Goal: Information Seeking & Learning: Learn about a topic

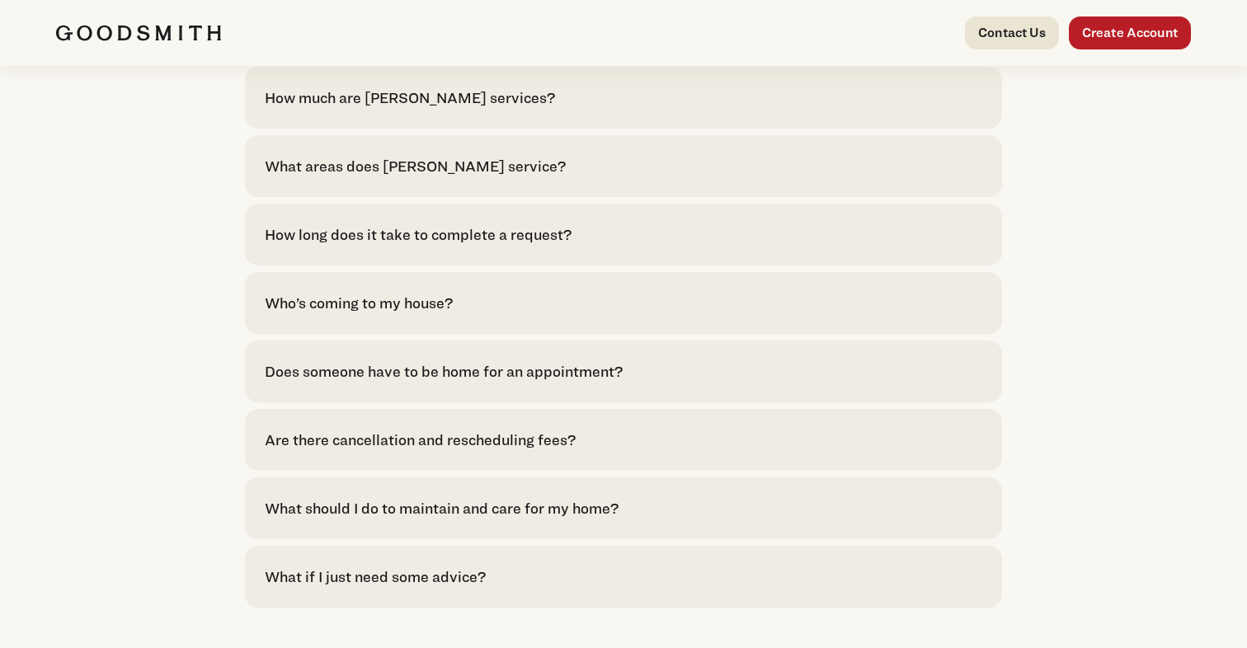
scroll to position [3515, 0]
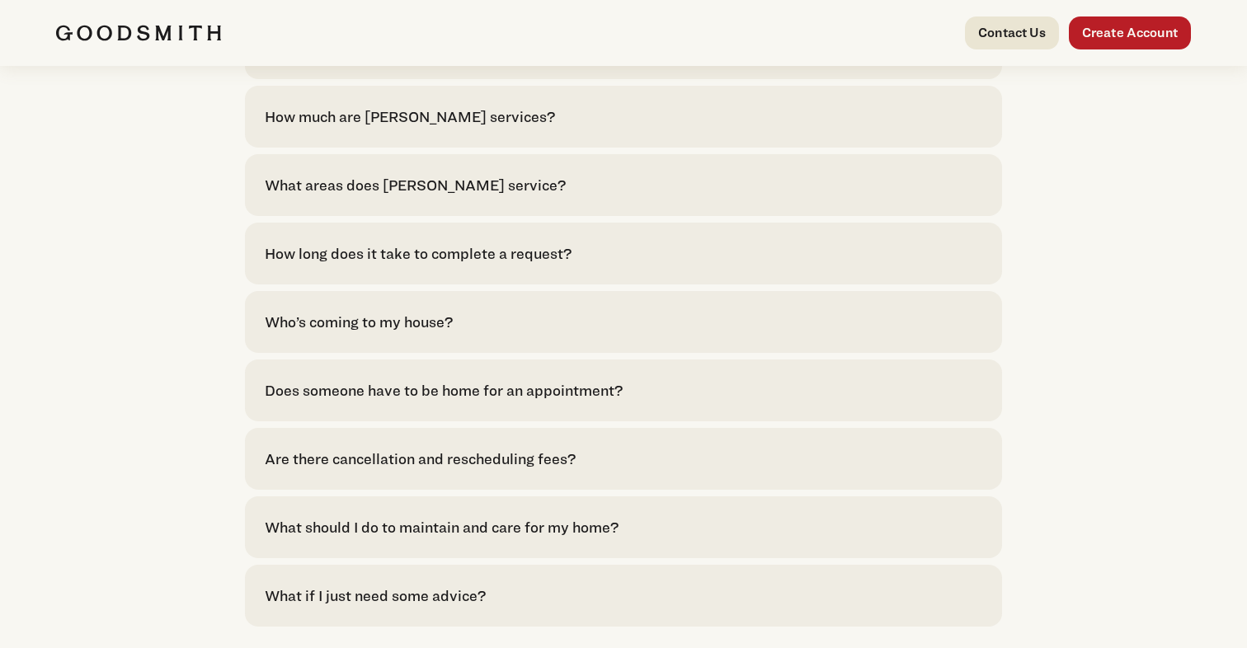
click at [558, 265] on div "How long does it take to complete a request?" at bounding box center [418, 254] width 307 height 22
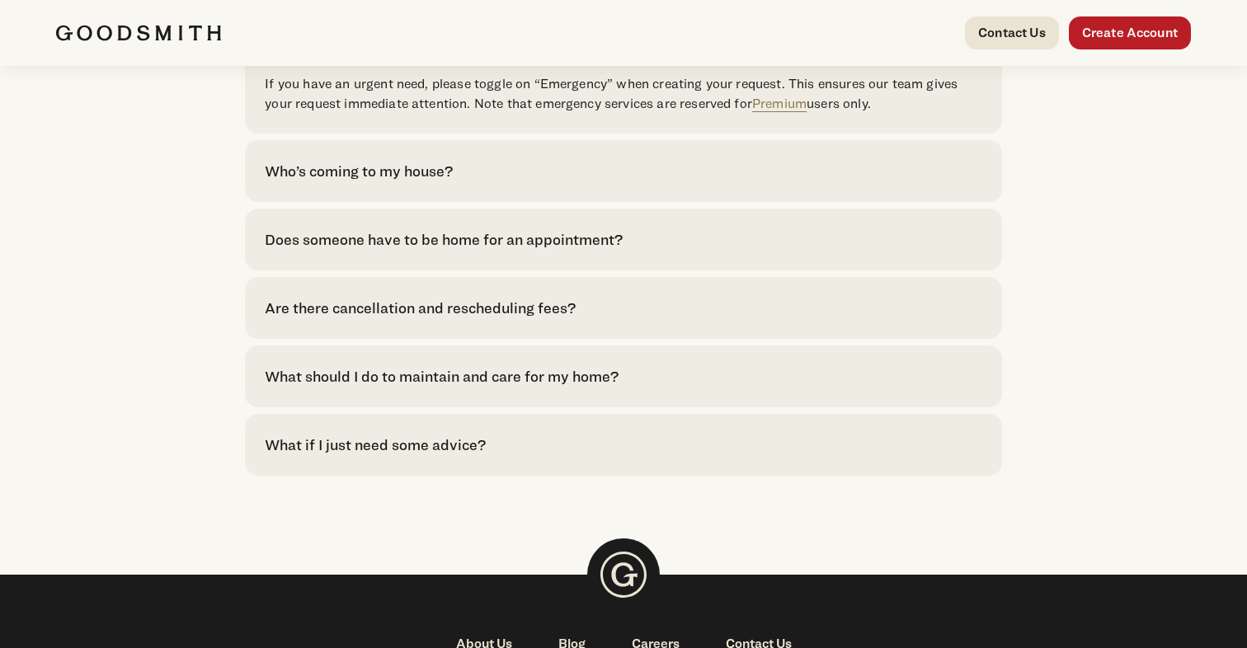
scroll to position [3790, 0]
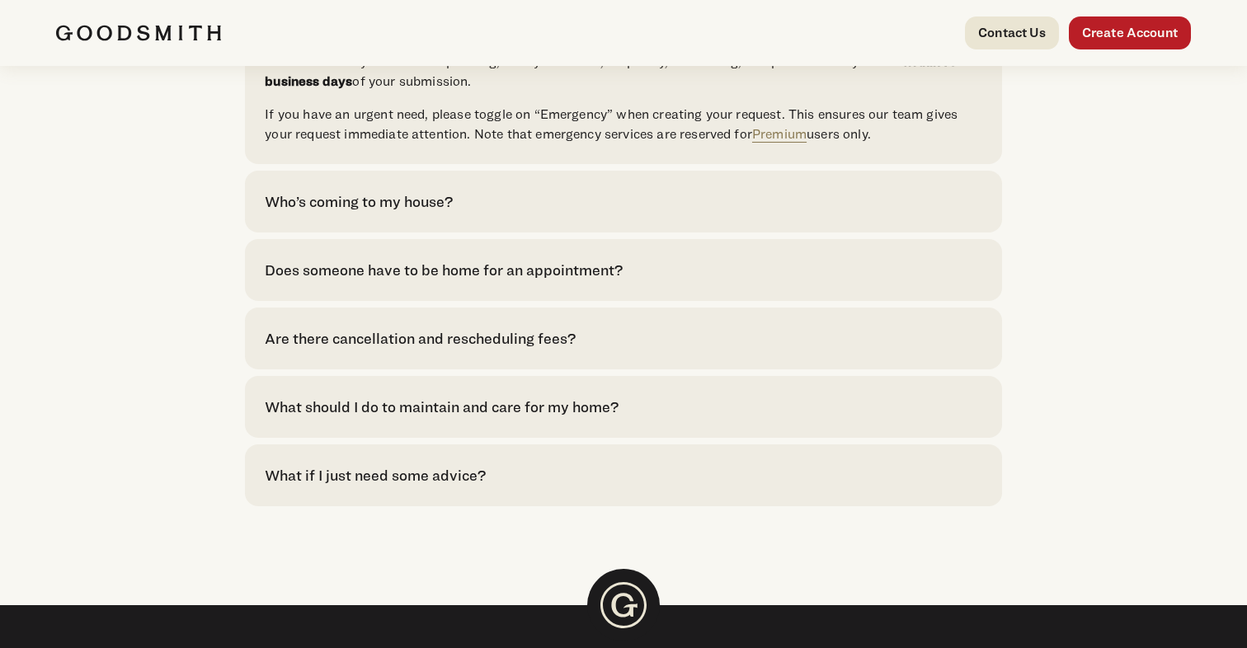
click at [539, 350] on div "Are there cancellation and rescheduling fees?" at bounding box center [420, 338] width 311 height 22
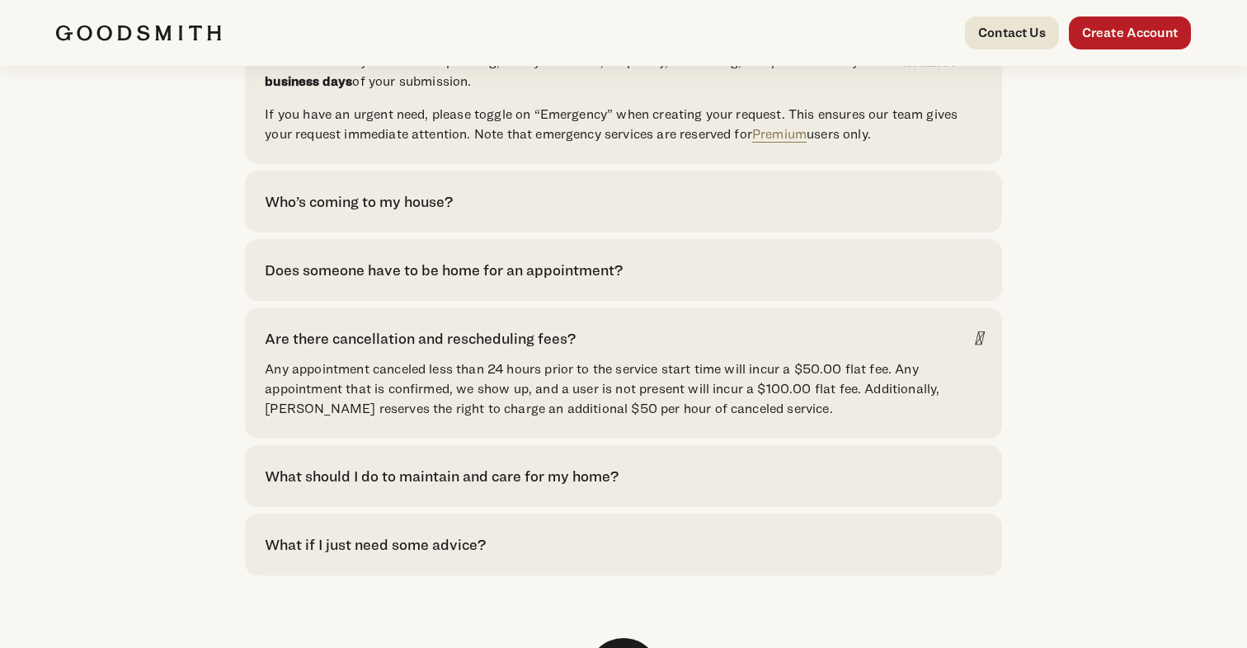
click at [601, 488] on div "What should I do to maintain and care for my home?" at bounding box center [442, 476] width 354 height 22
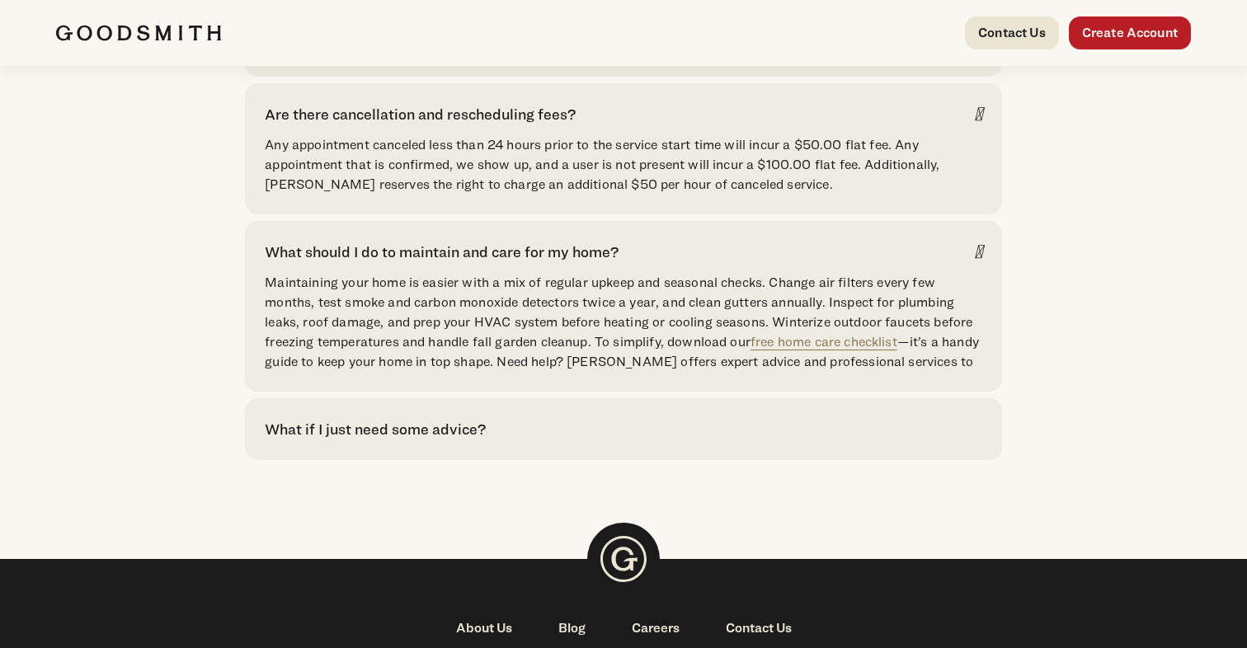
scroll to position [4019, 0]
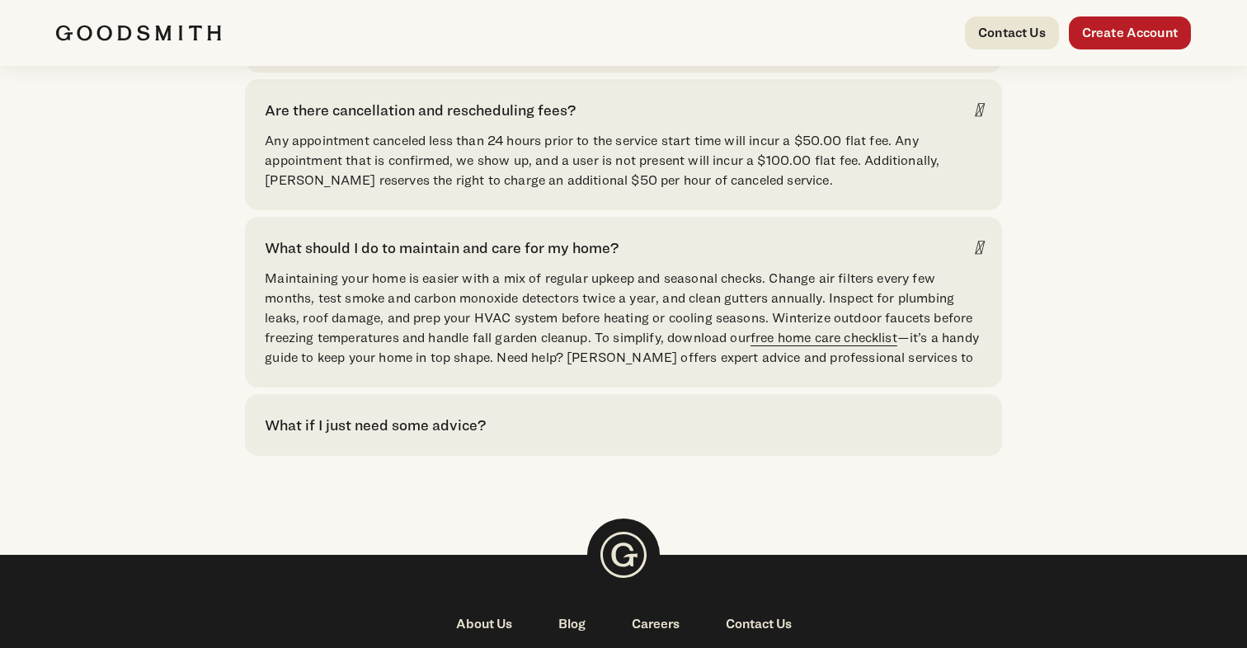
click at [874, 346] on link "free home care checklist" at bounding box center [824, 338] width 147 height 16
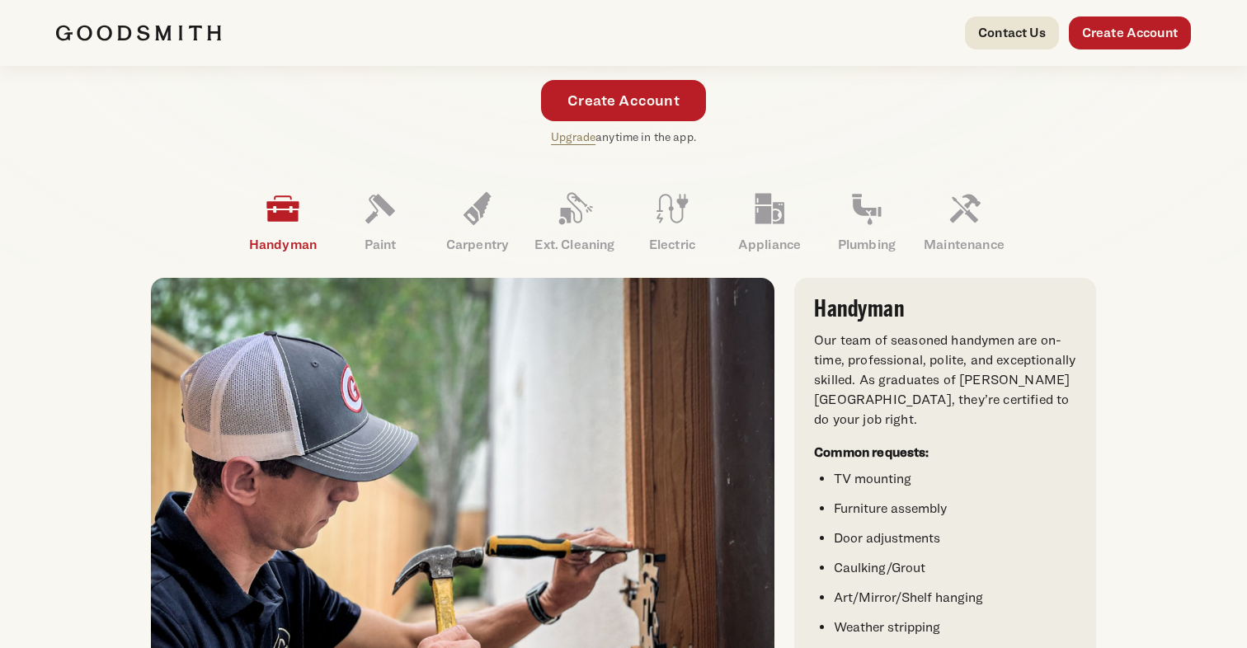
scroll to position [434, 0]
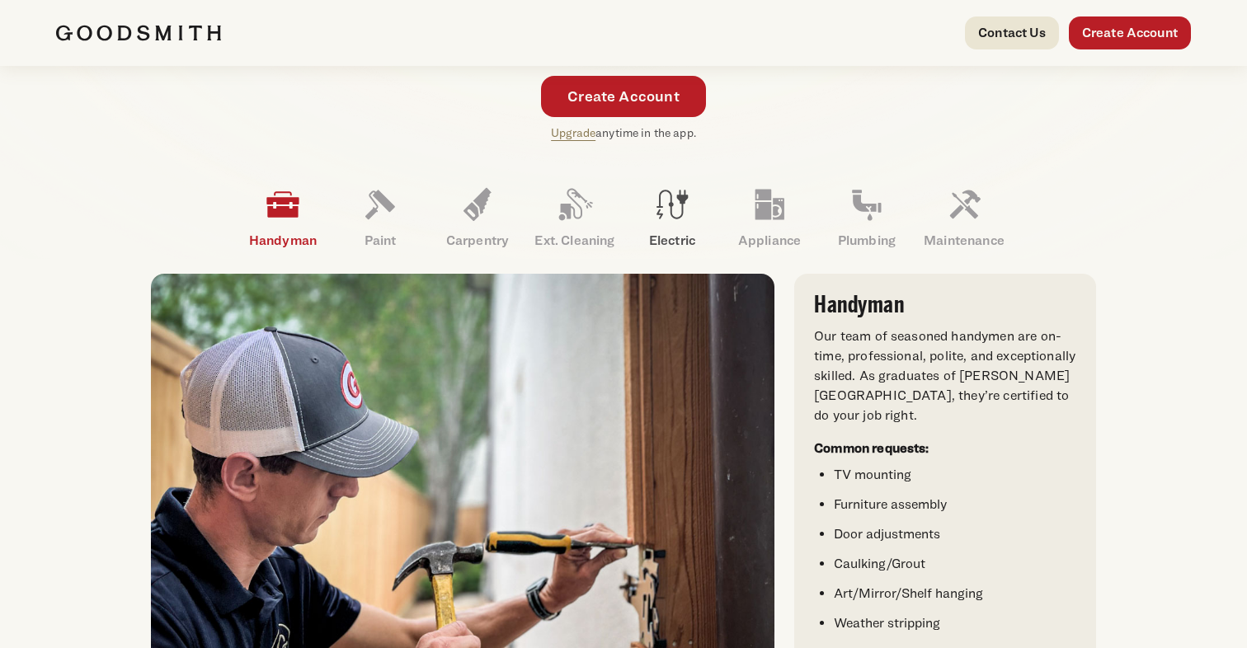
click at [680, 234] on p "Electric" at bounding box center [672, 241] width 97 height 20
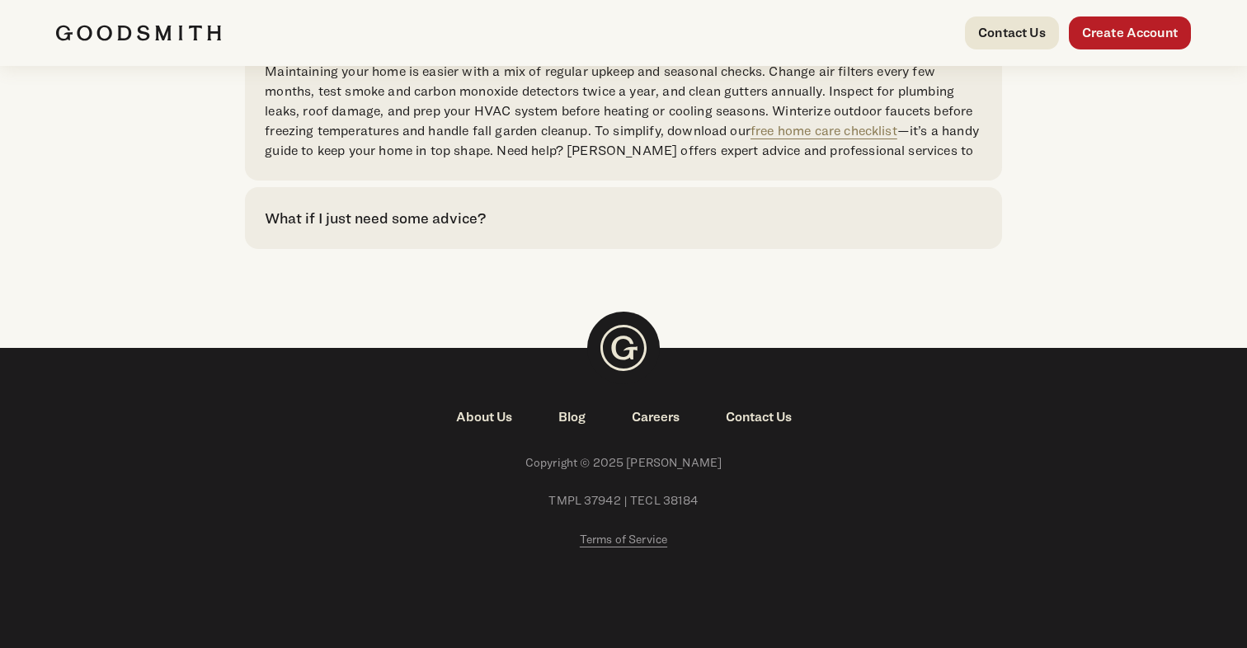
scroll to position [4238, 0]
click at [493, 422] on link "About Us" at bounding box center [484, 417] width 102 height 20
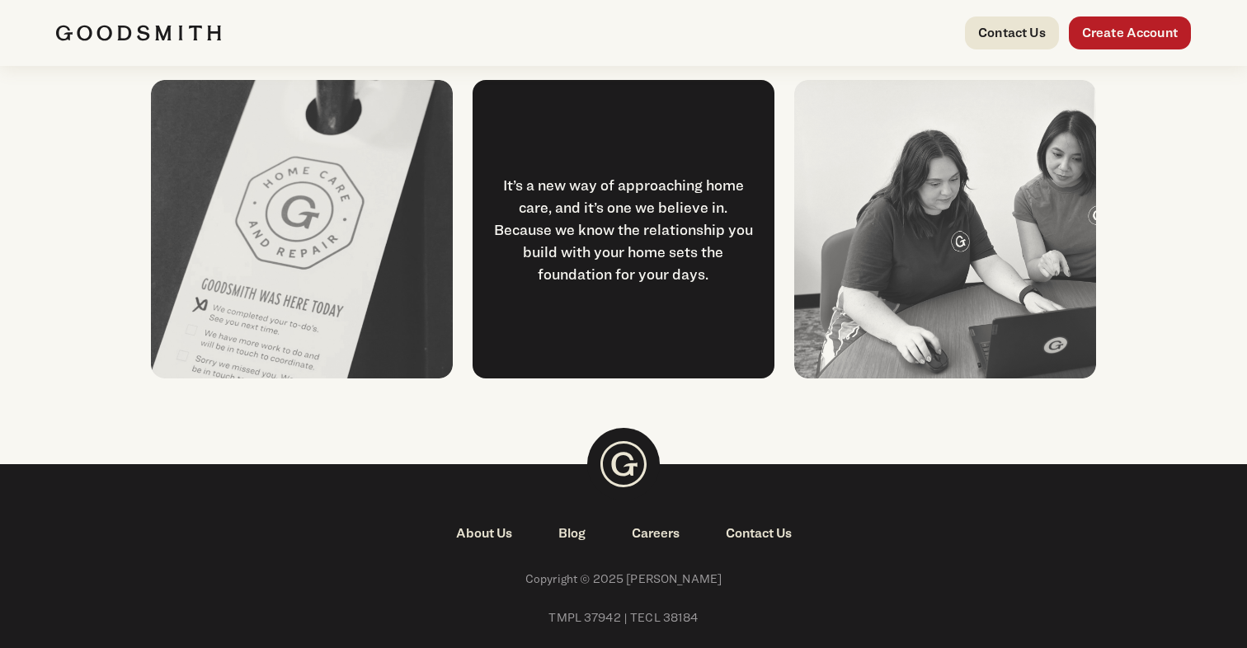
scroll to position [2154, 0]
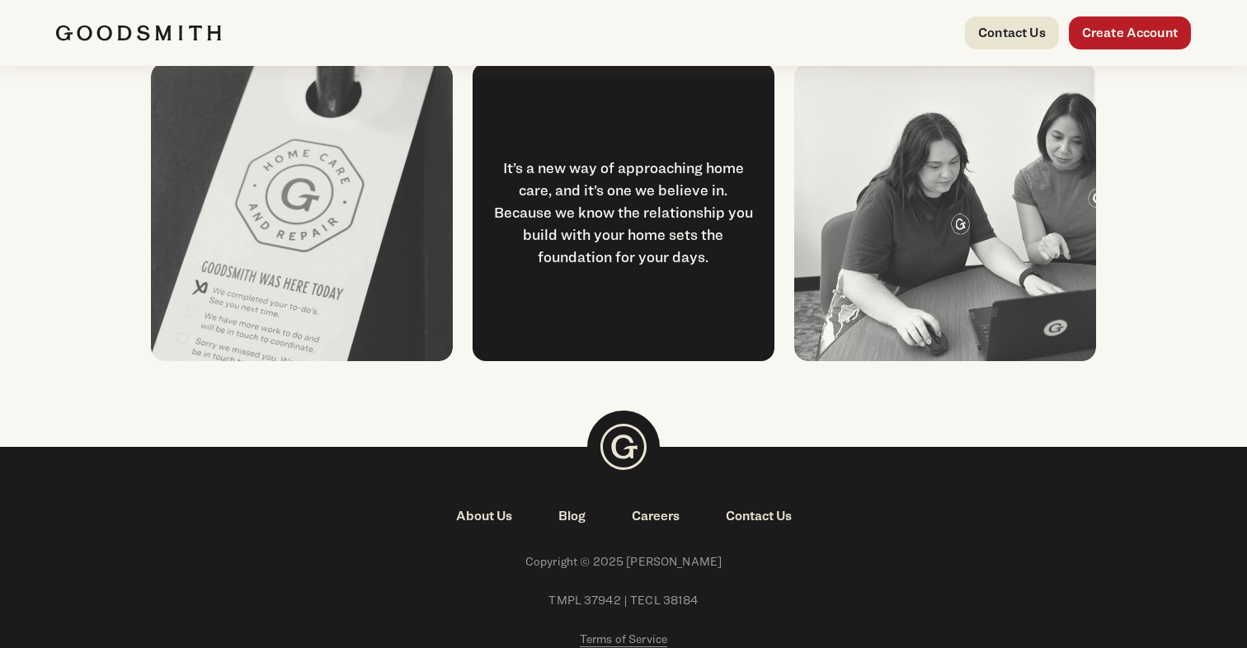
click at [747, 520] on link "Contact Us" at bounding box center [759, 516] width 112 height 20
click at [662, 520] on link "Careers" at bounding box center [656, 516] width 94 height 20
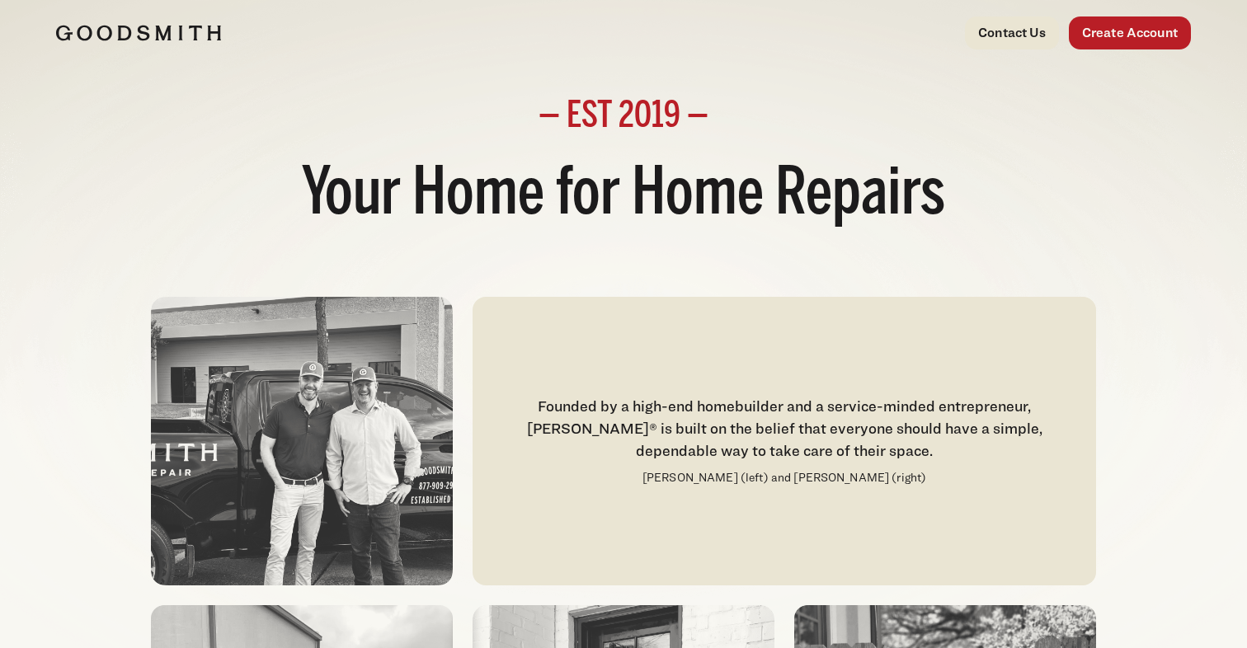
scroll to position [0, 0]
